Goal: Check status: Check status

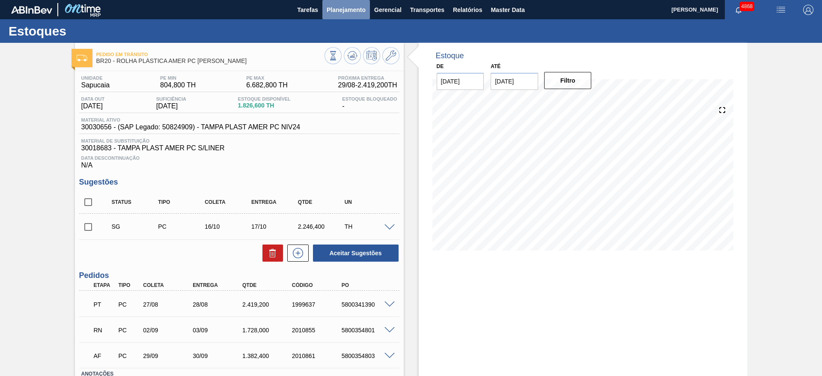
click at [364, 6] on span "Planejamento" at bounding box center [346, 10] width 39 height 10
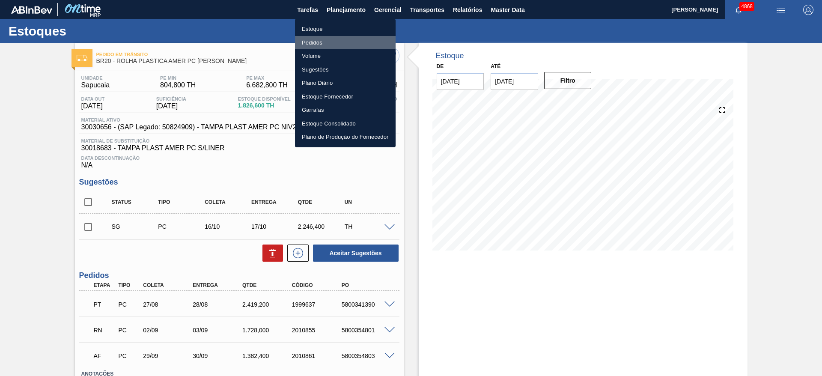
click at [339, 39] on li "Pedidos" at bounding box center [345, 43] width 101 height 14
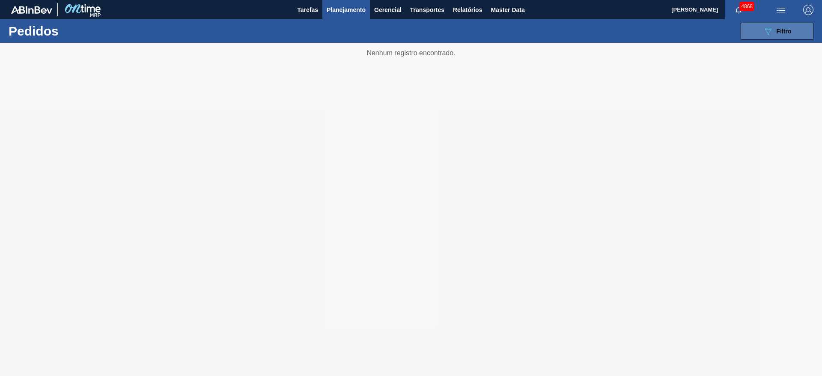
click at [548, 32] on button "089F7B8B-B2A5-4AFE-B5C0-19BA573D28AC Filtro" at bounding box center [777, 31] width 73 height 17
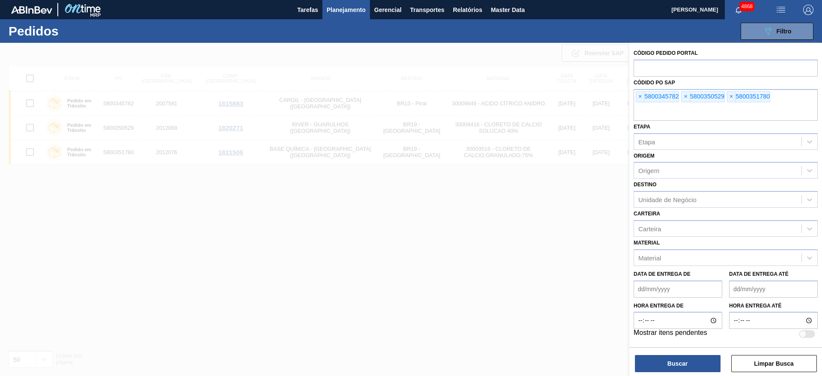
click at [474, 230] on div at bounding box center [411, 231] width 822 height 376
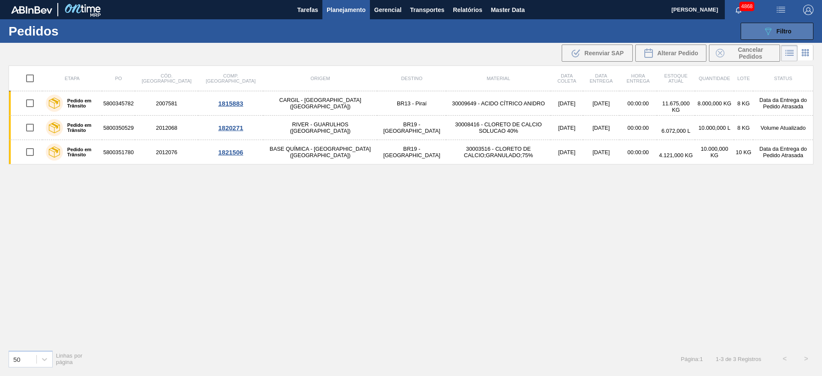
click at [548, 37] on button "089F7B8B-B2A5-4AFE-B5C0-19BA573D28AC Filtro" at bounding box center [777, 31] width 73 height 17
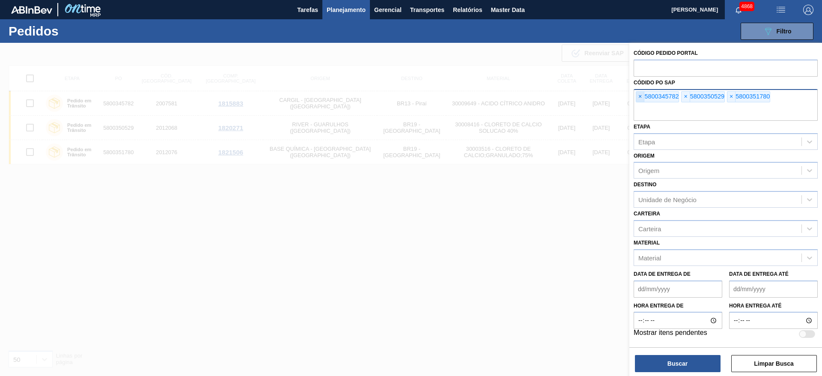
click at [548, 95] on span "×" at bounding box center [640, 97] width 8 height 10
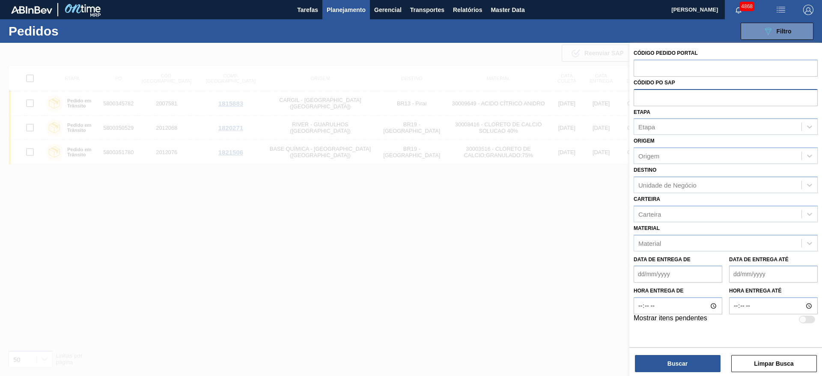
click at [548, 95] on input "text" at bounding box center [726, 97] width 184 height 16
paste input "text"
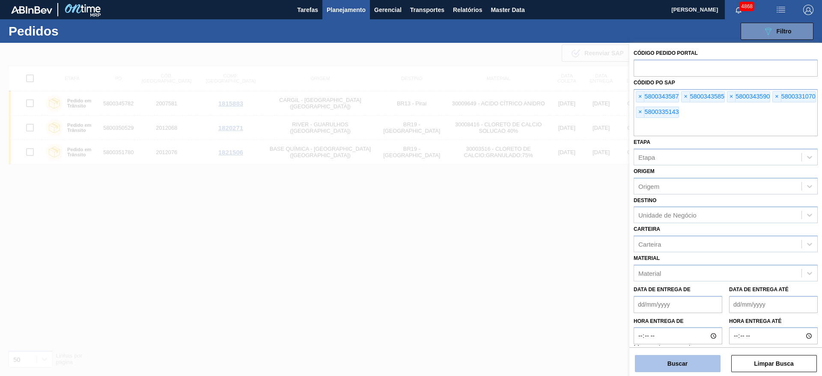
click at [548, 250] on button "Buscar" at bounding box center [678, 363] width 86 height 17
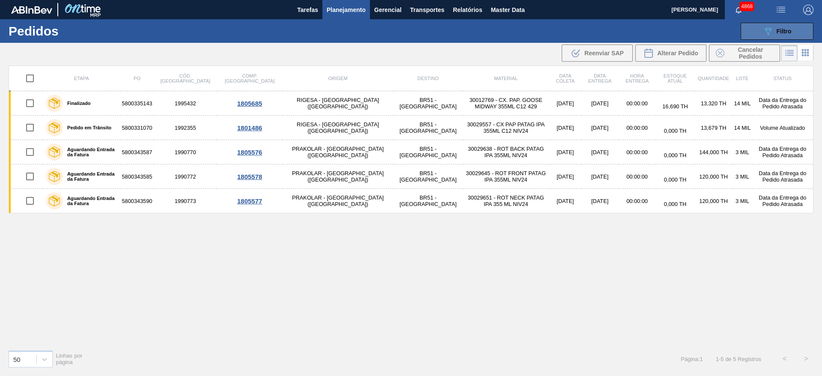
click at [548, 33] on button "089F7B8B-B2A5-4AFE-B5C0-19BA573D28AC Filtro" at bounding box center [777, 31] width 73 height 17
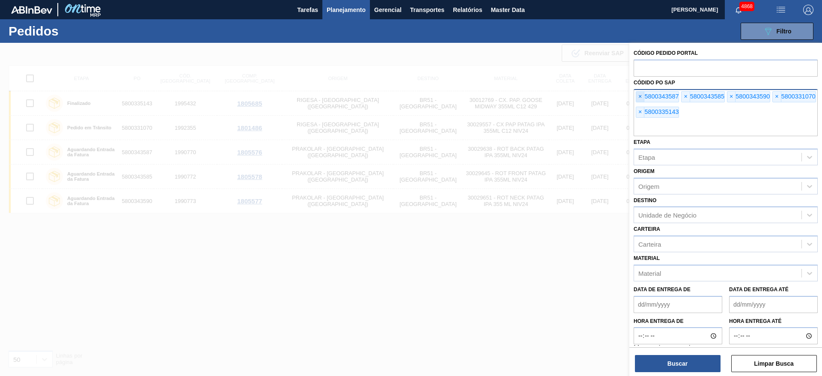
click at [548, 95] on span "×" at bounding box center [640, 97] width 8 height 10
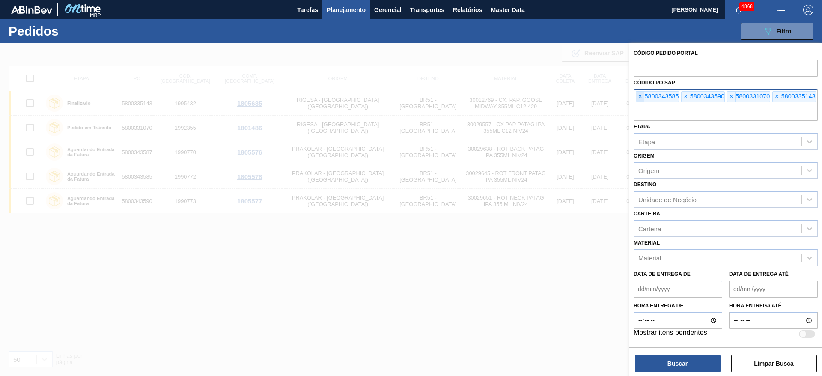
click at [548, 95] on span "×" at bounding box center [640, 97] width 8 height 10
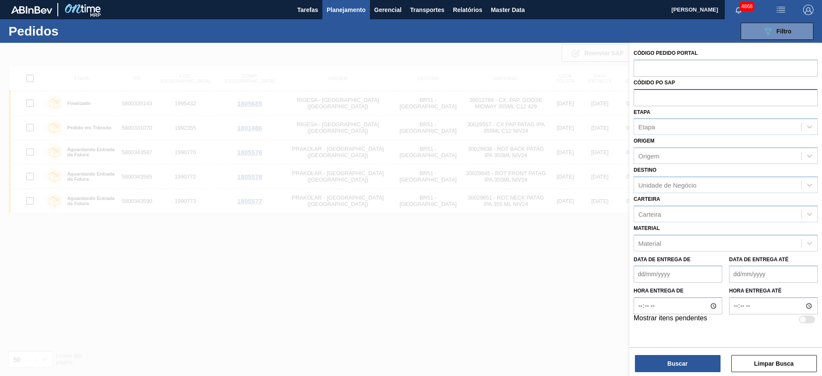
click at [548, 95] on input "text" at bounding box center [726, 97] width 184 height 16
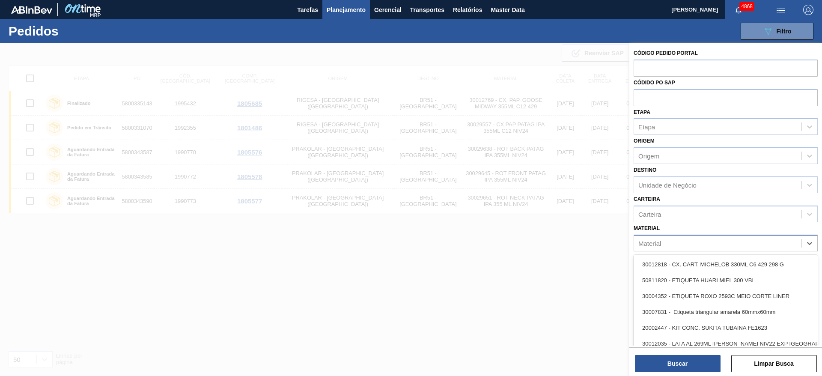
click at [548, 238] on div "Material" at bounding box center [717, 243] width 167 height 12
type input "wb"
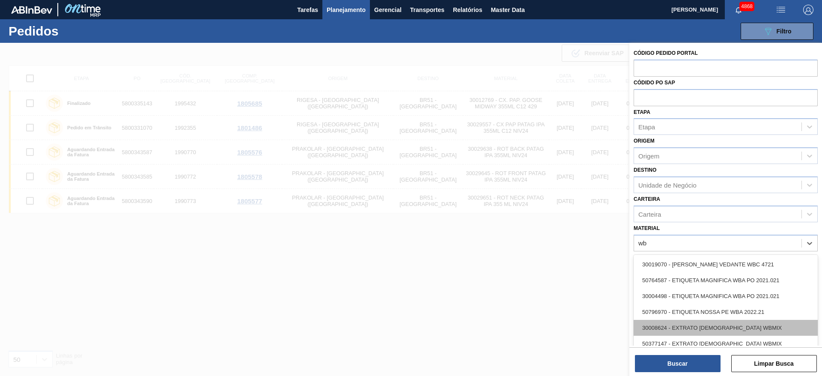
click at [548, 250] on div "30008624 - EXTRATO AROMATICO WBMIX" at bounding box center [726, 328] width 184 height 16
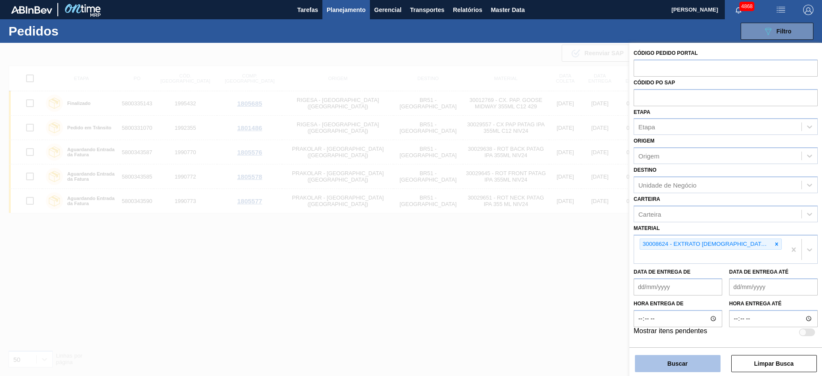
click at [548, 250] on button "Buscar" at bounding box center [678, 363] width 86 height 17
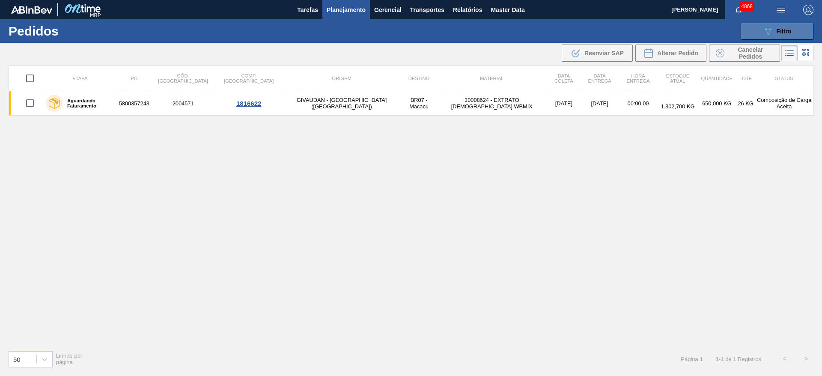
click at [548, 35] on button "089F7B8B-B2A5-4AFE-B5C0-19BA573D28AC Filtro" at bounding box center [777, 31] width 73 height 17
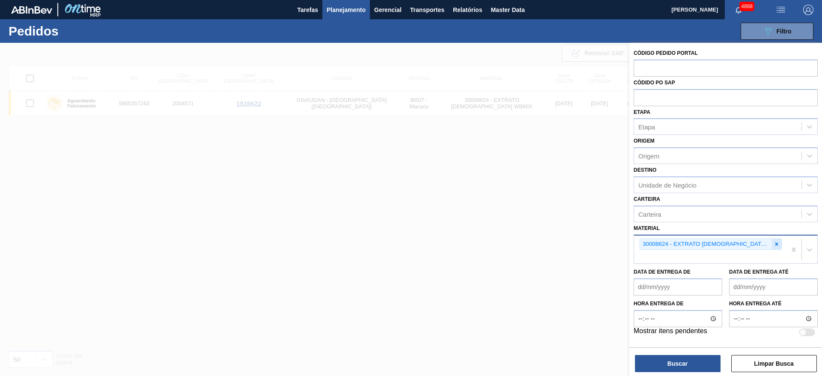
click at [548, 246] on icon at bounding box center [777, 244] width 6 height 6
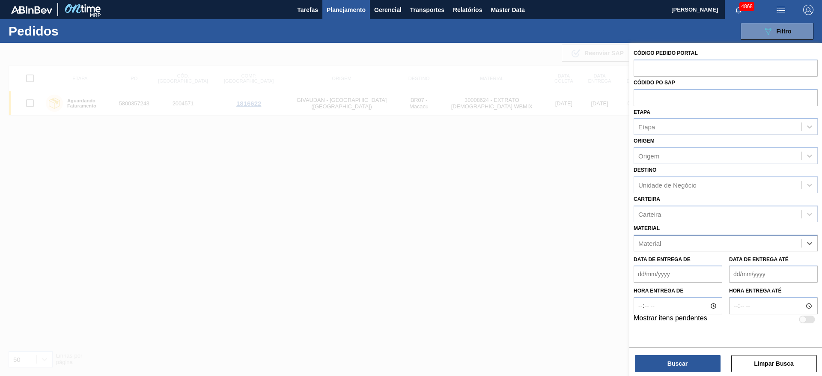
paste input "30029566"
type input "30029566"
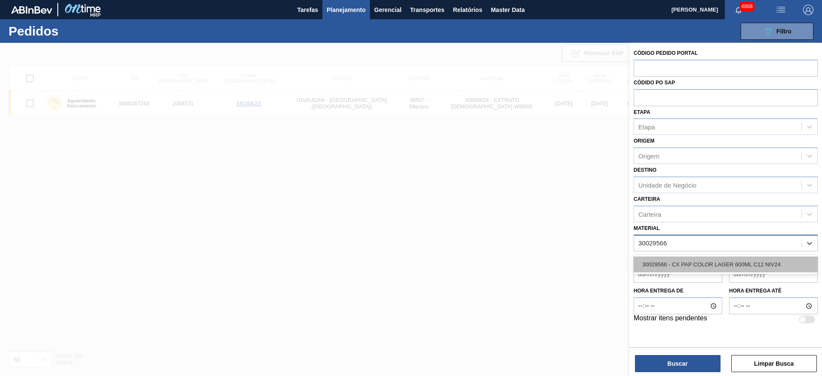
click at [548, 250] on div "30029566 - CX PAP COLOR LAGER 600ML C12 NIV24" at bounding box center [726, 264] width 184 height 16
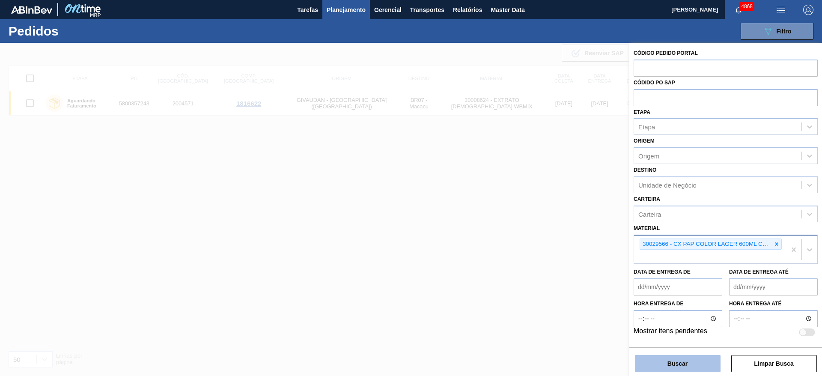
click at [548, 250] on button "Buscar" at bounding box center [678, 363] width 86 height 17
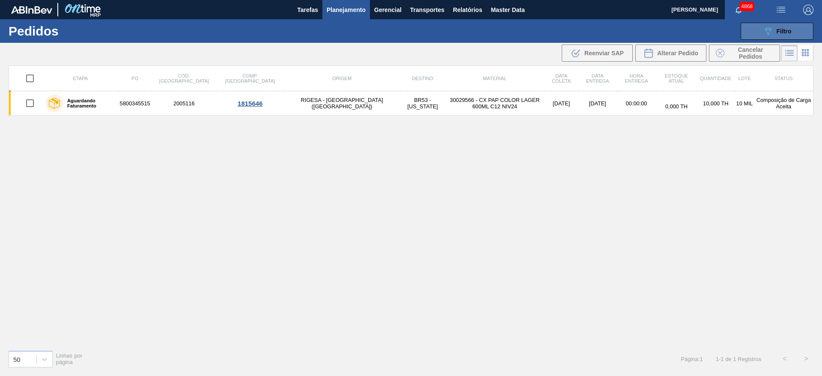
click at [548, 24] on button "089F7B8B-B2A5-4AFE-B5C0-19BA573D28AC Filtro" at bounding box center [777, 31] width 73 height 17
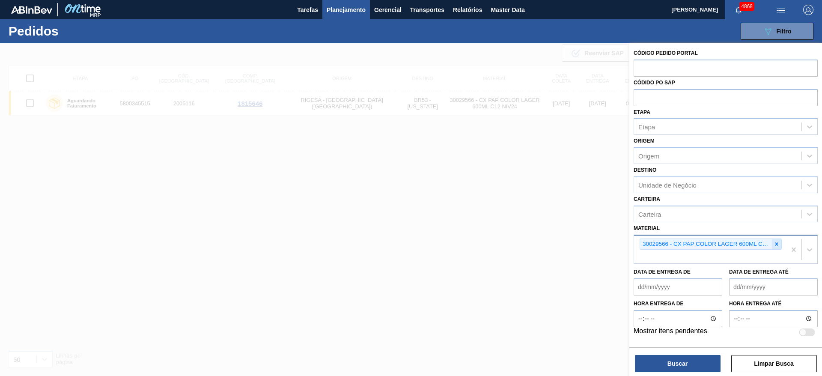
click at [548, 239] on div at bounding box center [776, 244] width 9 height 11
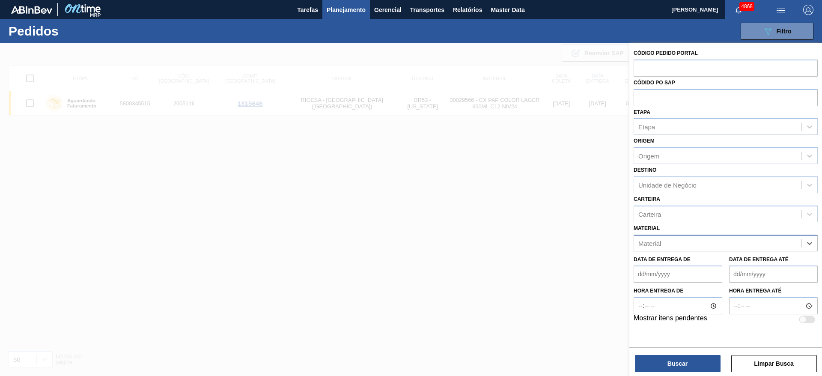
paste input "30008406"
type input "30008406"
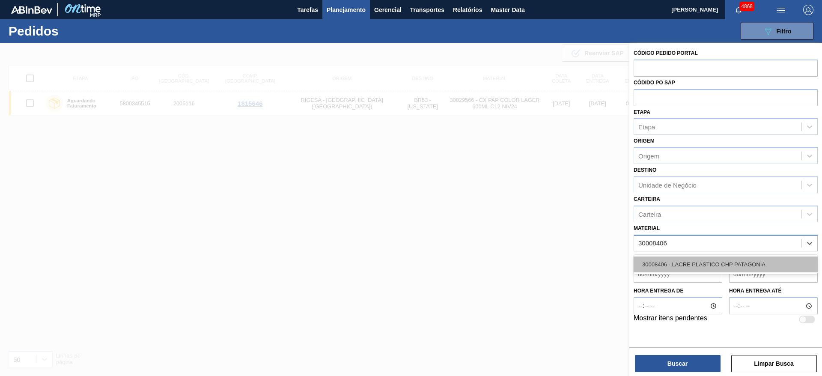
click at [548, 250] on div "30008406 - LACRE PLASTICO CHP PATAGONIA" at bounding box center [726, 264] width 184 height 16
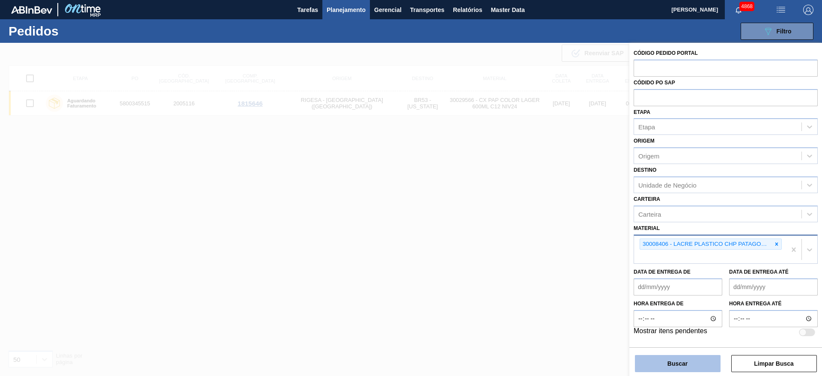
click at [548, 250] on button "Buscar" at bounding box center [678, 363] width 86 height 17
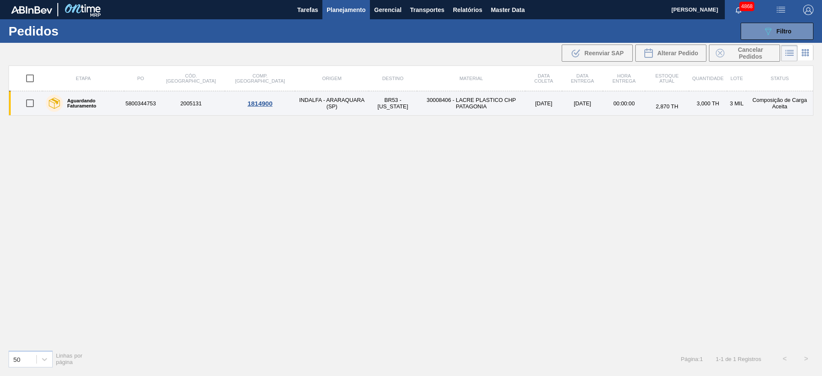
click at [481, 93] on td "30008406 - LACRE PLASTICO CHP PATAGONIA" at bounding box center [471, 103] width 108 height 24
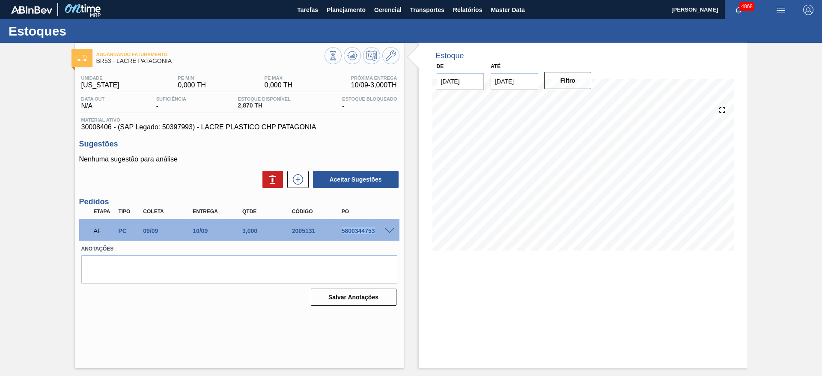
drag, startPoint x: 338, startPoint y: 233, endPoint x: 375, endPoint y: 234, distance: 37.7
click at [375, 234] on div "5800344753" at bounding box center [361, 230] width 50 height 7
copy div "5800344753"
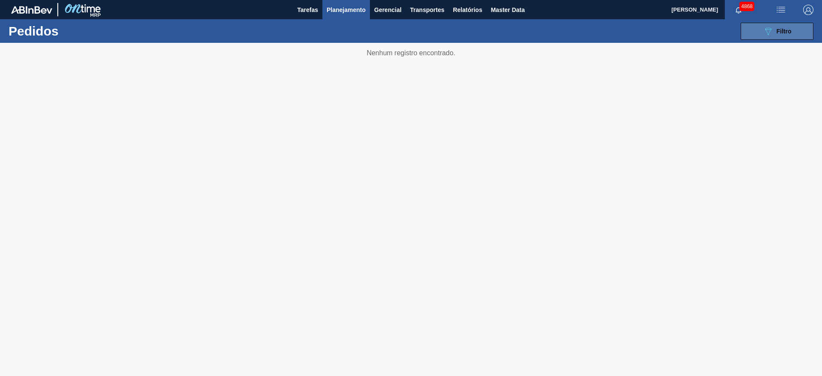
click at [548, 30] on icon "089F7B8B-B2A5-4AFE-B5C0-19BA573D28AC" at bounding box center [768, 31] width 10 height 10
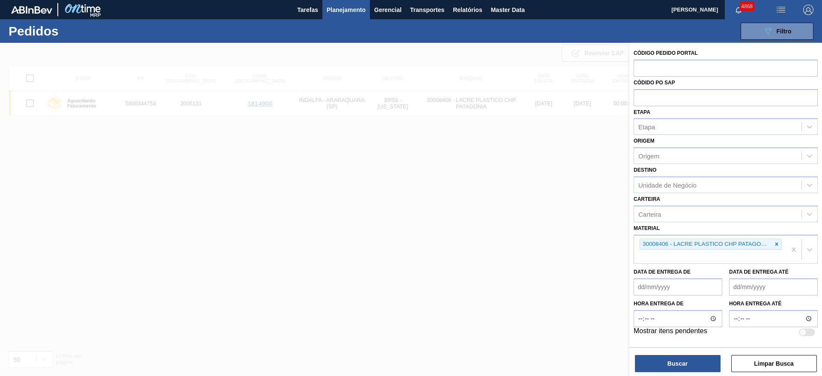
click at [548, 244] on icon at bounding box center [777, 244] width 6 height 6
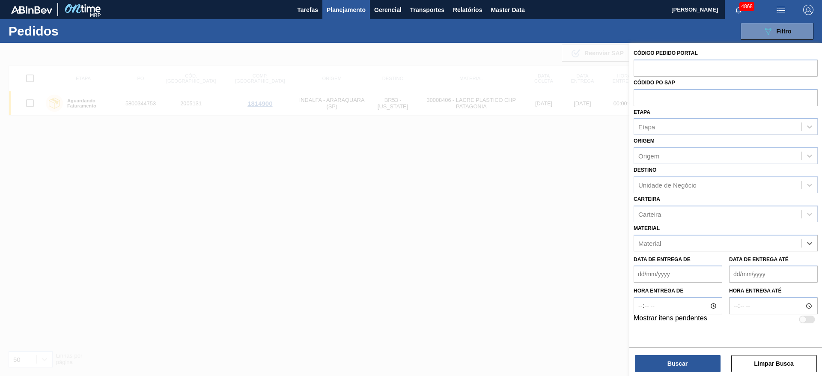
paste input "30005254"
type input "30005254"
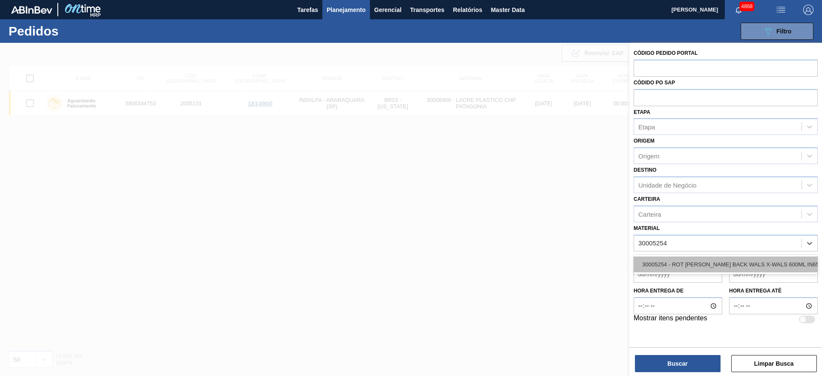
click at [548, 250] on div "30005254 - ROT [PERSON_NAME] BACK WALS X-WALS 600ML IN65" at bounding box center [726, 264] width 184 height 16
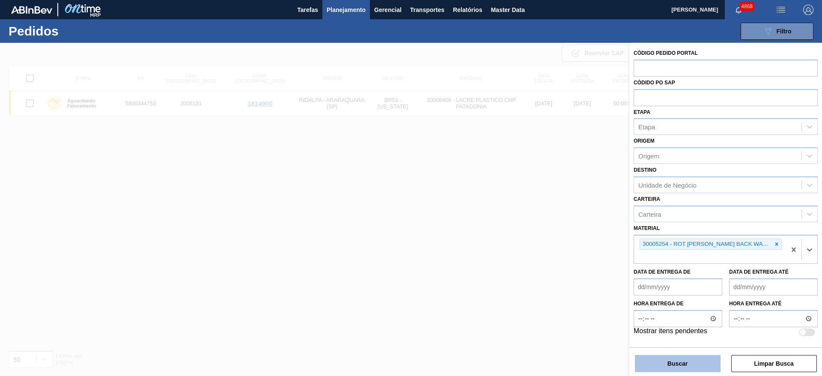
click at [548, 250] on button "Buscar" at bounding box center [678, 363] width 86 height 17
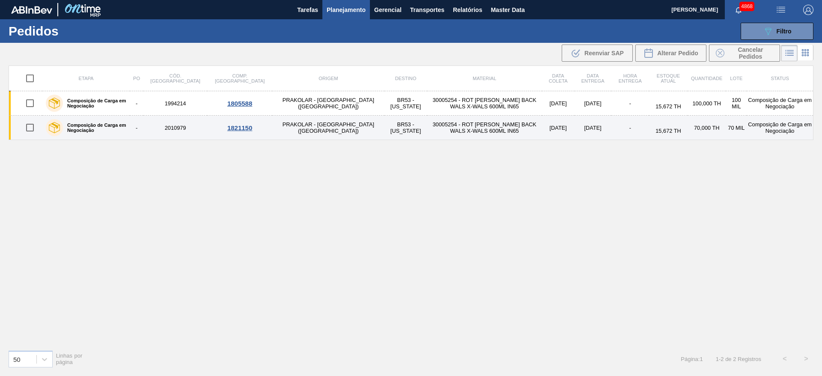
click at [542, 139] on td "[DATE]" at bounding box center [558, 128] width 33 height 24
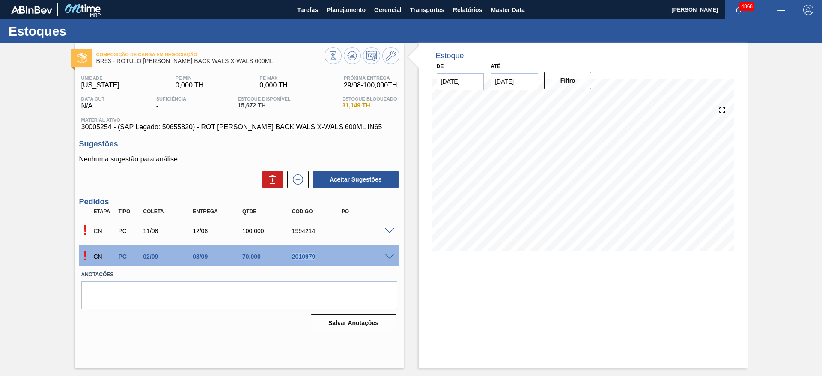
drag, startPoint x: 280, startPoint y: 259, endPoint x: 326, endPoint y: 261, distance: 46.7
click at [326, 250] on div "CN PC 02/09 03/09 70,000 2010979" at bounding box center [237, 255] width 298 height 17
click at [391, 250] on span at bounding box center [389, 256] width 10 height 6
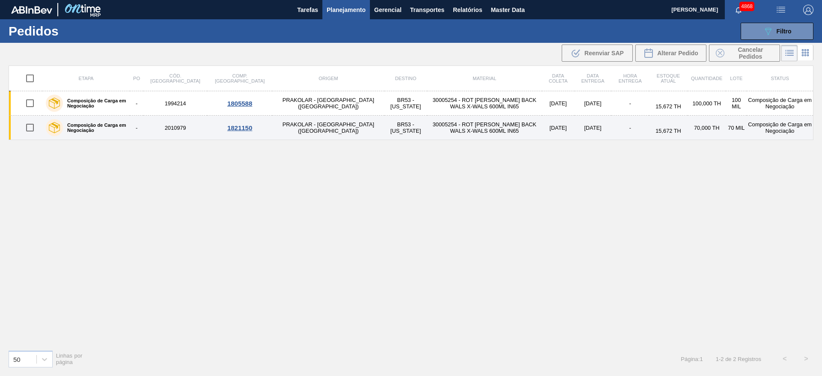
click at [222, 127] on div "1821150" at bounding box center [240, 127] width 63 height 7
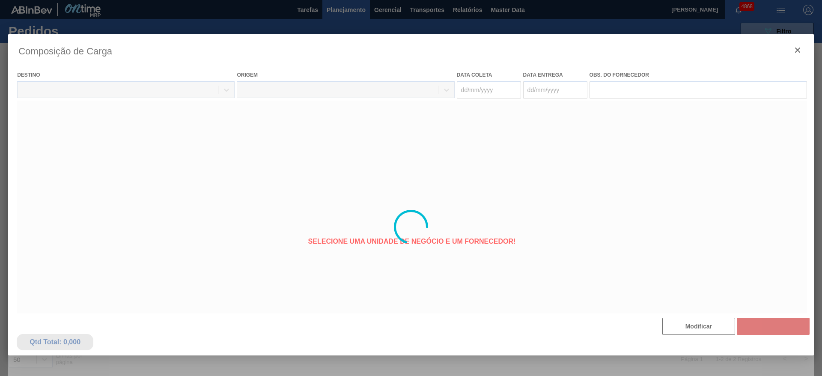
type coleta "[DATE]"
type entrega "[DATE]"
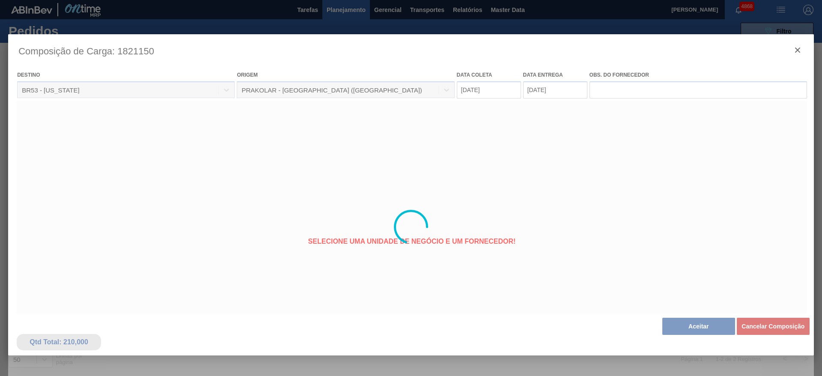
click at [548, 224] on div at bounding box center [411, 226] width 806 height 385
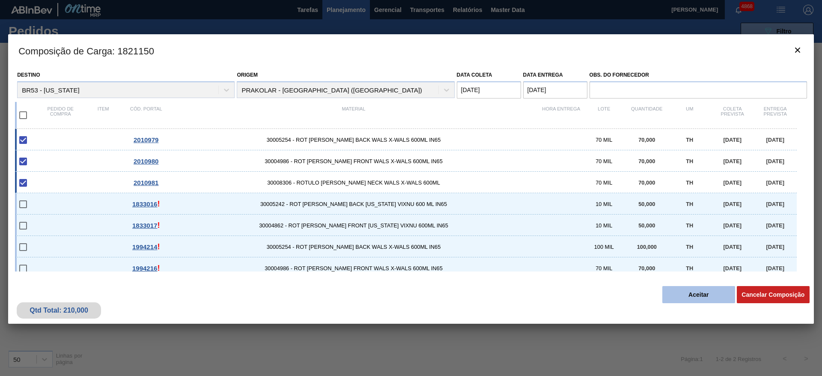
click at [548, 250] on button "Aceitar" at bounding box center [698, 294] width 73 height 17
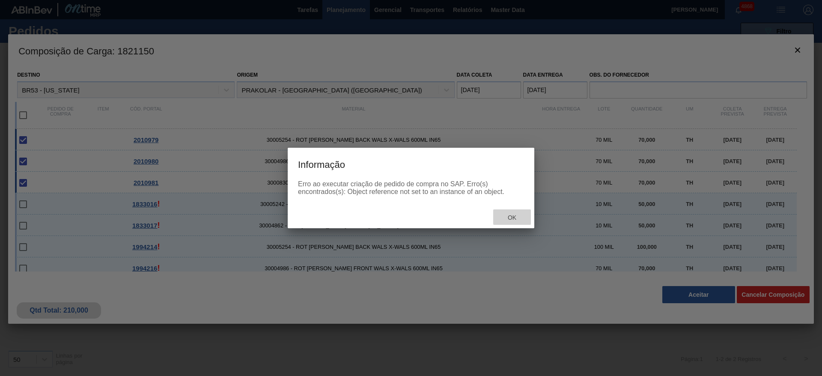
click at [511, 213] on div "Ok" at bounding box center [512, 217] width 38 height 16
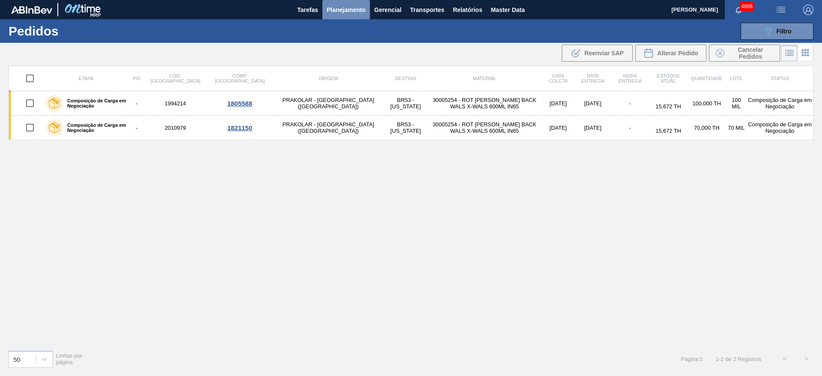
click at [352, 11] on span "Planejamento" at bounding box center [346, 10] width 39 height 10
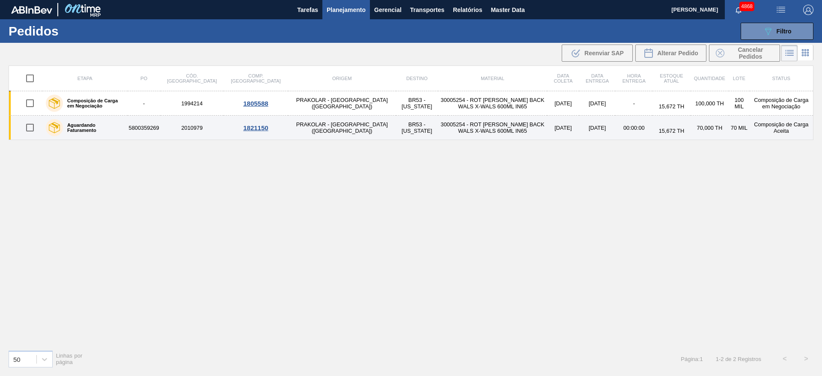
click at [438, 123] on td "30005254 - ROT [PERSON_NAME] BACK WALS X-WALS 600ML IN65" at bounding box center [492, 128] width 109 height 24
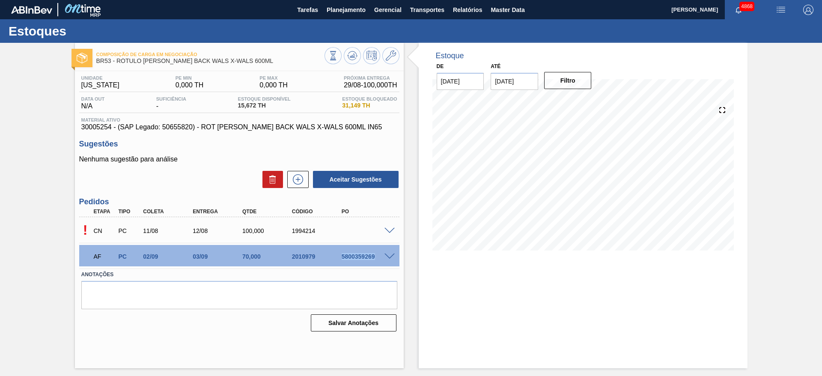
drag, startPoint x: 337, startPoint y: 261, endPoint x: 375, endPoint y: 262, distance: 38.5
click at [375, 262] on div "AF PC 02/09 03/09 70,000 2010979 5800359269" at bounding box center [237, 255] width 298 height 17
copy div "5800359269"
click at [355, 12] on span "Planejamento" at bounding box center [346, 10] width 39 height 10
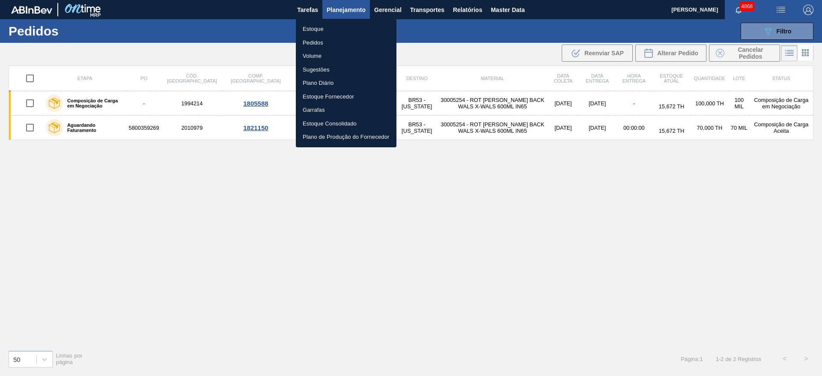
click at [767, 31] on div at bounding box center [411, 188] width 822 height 376
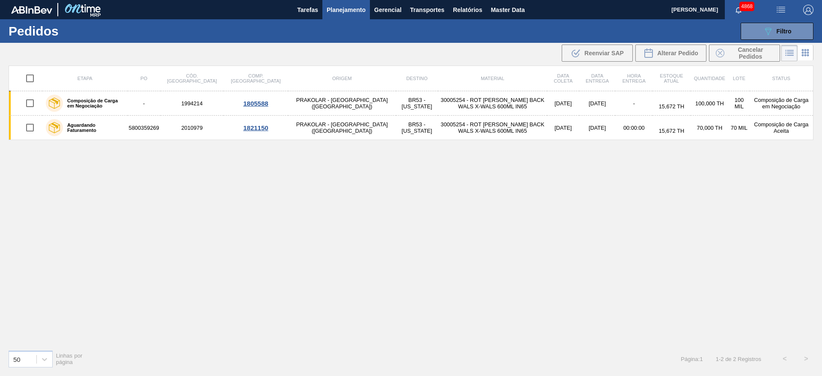
click at [767, 0] on body "Tarefas Planejamento Gerencial Transportes Relatórios Master Data [PERSON_NAME]…" at bounding box center [411, 0] width 822 height 0
click at [767, 31] on icon "089F7B8B-B2A5-4AFE-B5C0-19BA573D28AC" at bounding box center [768, 31] width 10 height 10
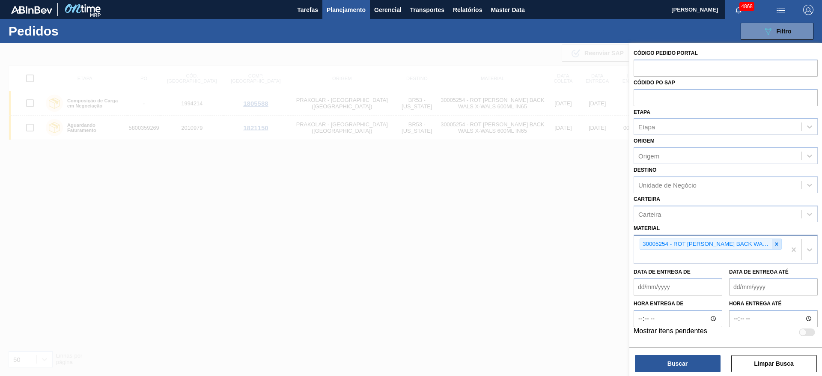
click at [775, 244] on icon at bounding box center [777, 244] width 6 height 6
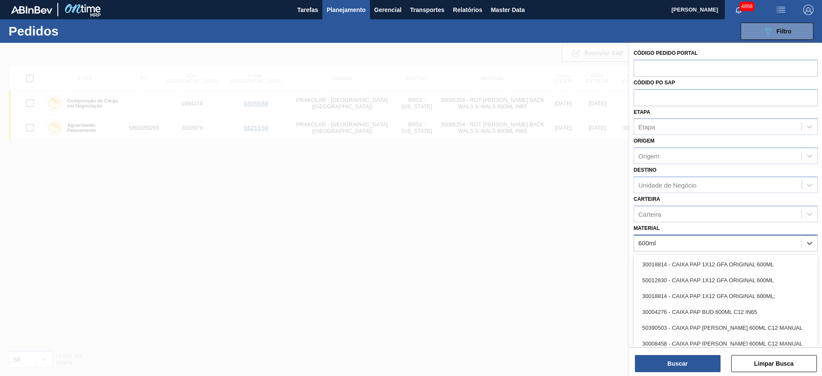
type input "600ml"
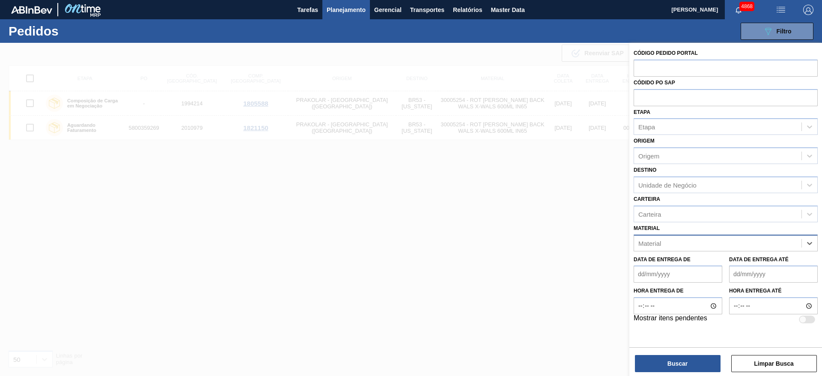
click at [760, 244] on div "Material" at bounding box center [717, 243] width 167 height 12
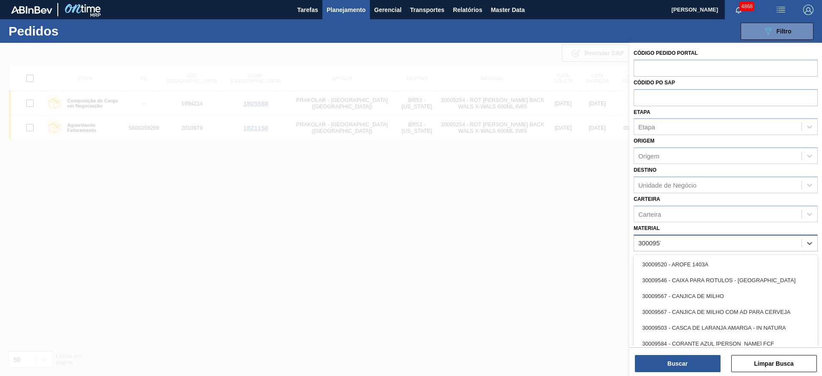
type input "30009579"
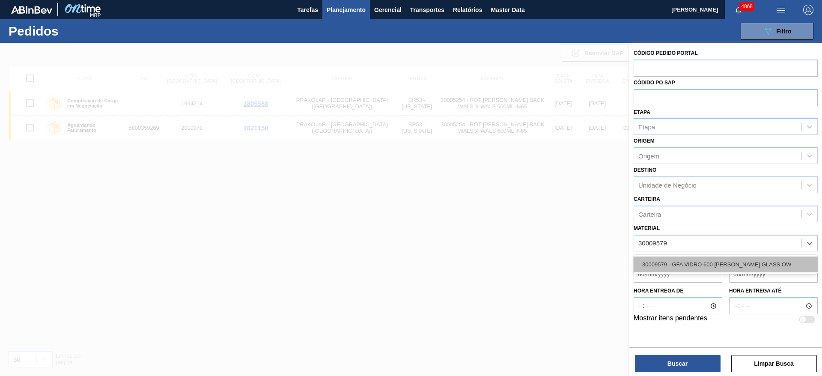
click at [733, 265] on div "30009579 - GFA VIDRO 600 [PERSON_NAME] GLASS OW" at bounding box center [726, 264] width 184 height 16
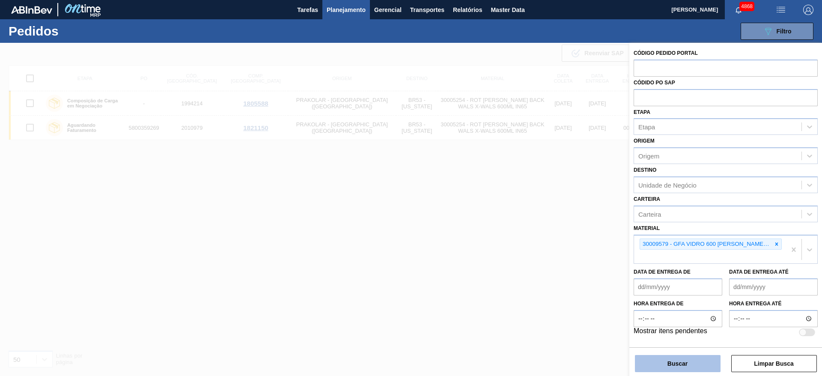
click at [676, 367] on button "Buscar" at bounding box center [678, 363] width 86 height 17
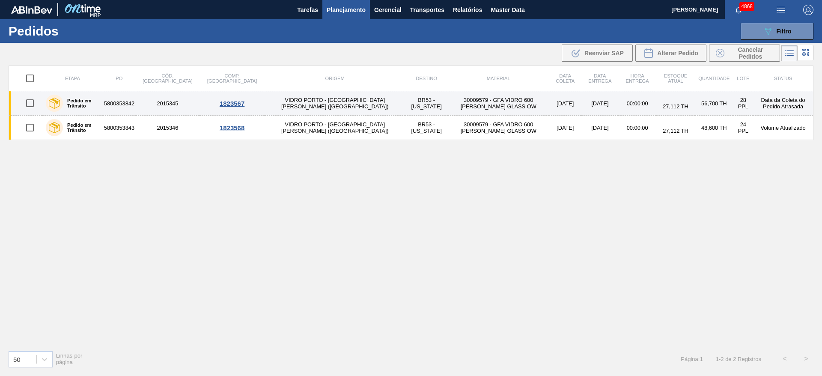
click at [487, 94] on td "30009579 - GFA VIDRO 600 [PERSON_NAME] GLASS OW" at bounding box center [498, 103] width 101 height 24
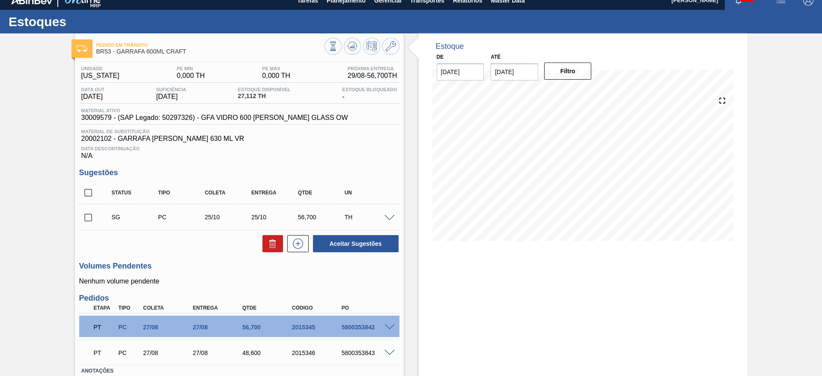
scroll to position [7, 0]
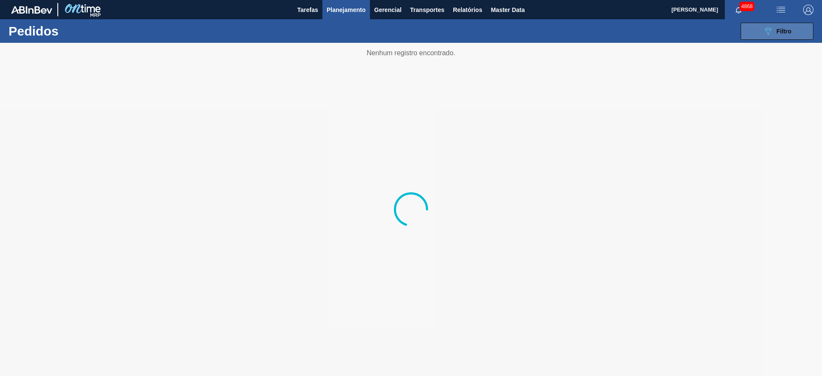
click at [746, 36] on button "089F7B8B-B2A5-4AFE-B5C0-19BA573D28AC Filtro" at bounding box center [777, 31] width 73 height 17
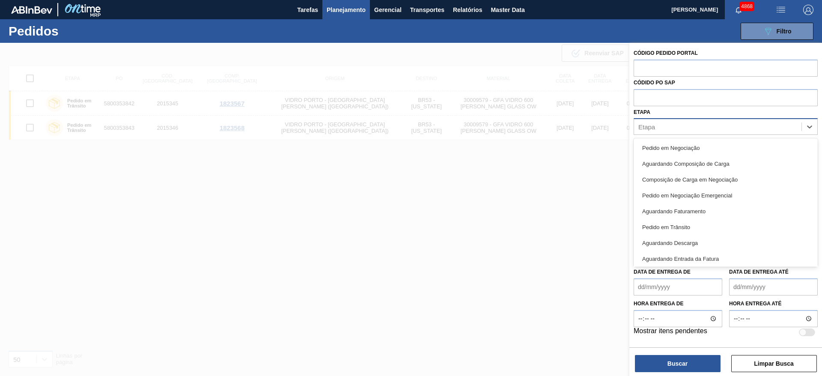
click at [672, 129] on div "Etapa" at bounding box center [717, 127] width 167 height 12
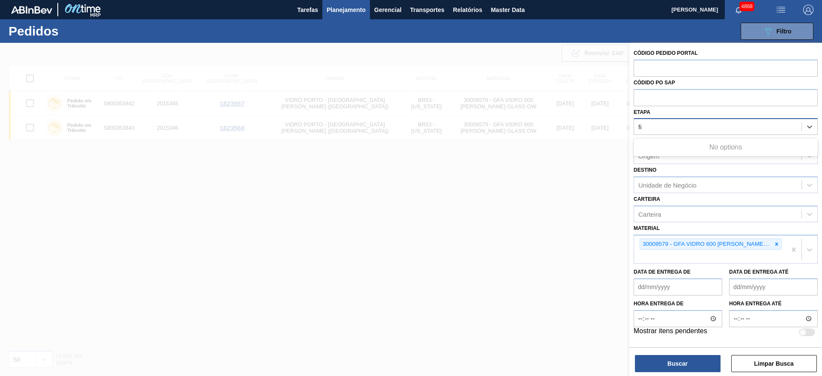
type input "f"
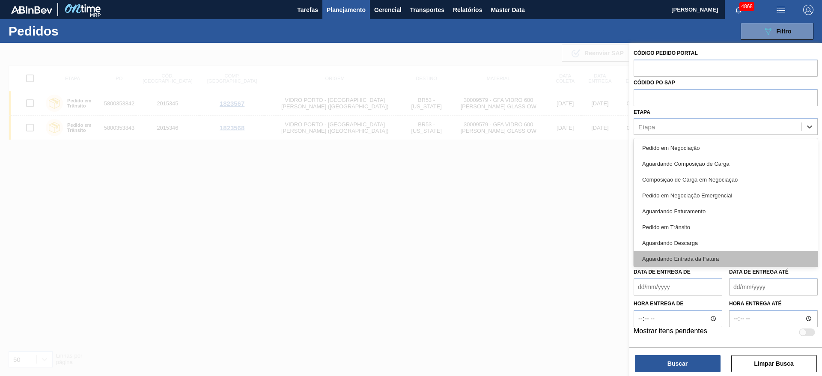
click at [720, 262] on div "Aguardando Entrada da Fatura" at bounding box center [726, 259] width 184 height 16
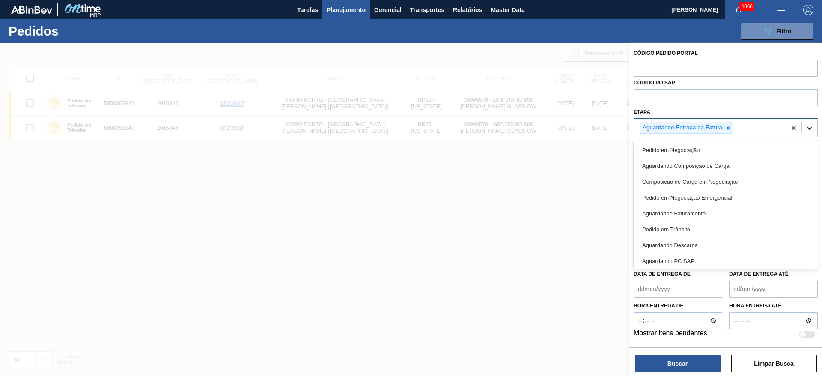
click at [816, 125] on div at bounding box center [809, 127] width 15 height 15
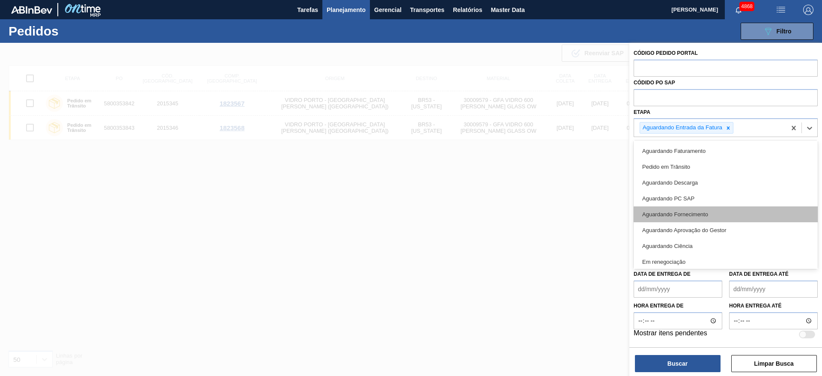
scroll to position [80, 0]
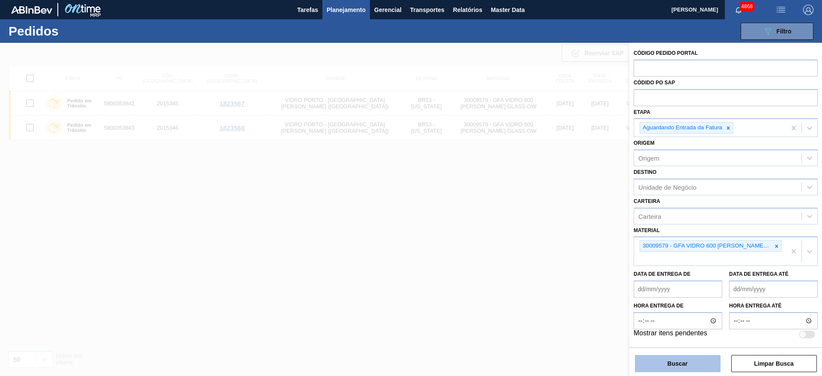
click at [676, 361] on button "Buscar" at bounding box center [678, 363] width 86 height 17
